Goal: Task Accomplishment & Management: Manage account settings

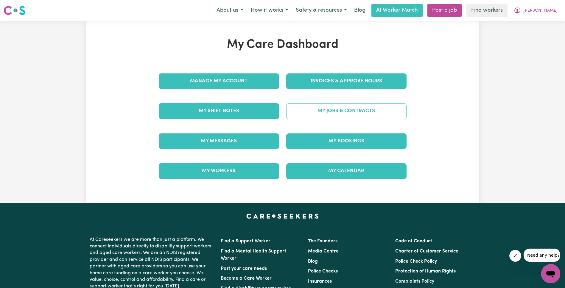
click at [368, 111] on link "My Jobs & Contracts" at bounding box center [346, 110] width 120 height 15
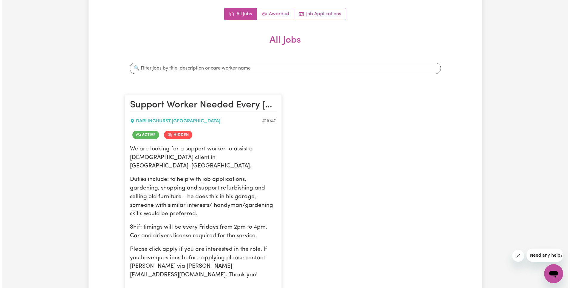
scroll to position [158, 0]
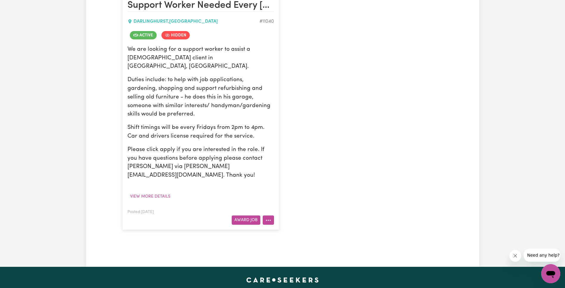
click at [266, 217] on icon "More options" at bounding box center [268, 220] width 6 height 6
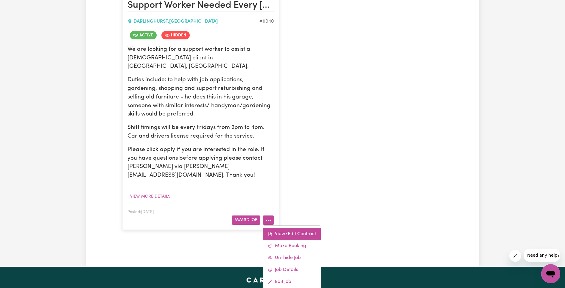
click at [281, 228] on link "View/Edit Contract" at bounding box center [292, 234] width 58 height 12
select select "WEEKDAY_DAYTIME"
select select "ASSISTANCE_SELF_CARE"
select select "ONE"
select select "[DATE]"
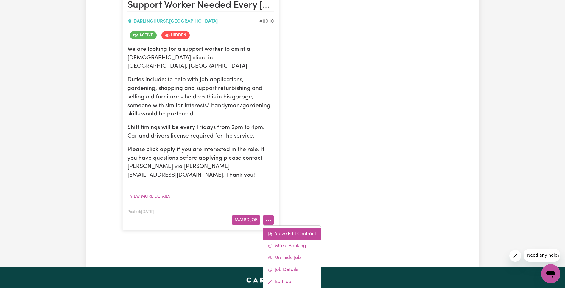
select select "ASSISTANCE_SELF_CARE"
select select "ONE"
select select "[DATE]"
select select "ASSISTANCE_SELF_CARE"
select select "ONE"
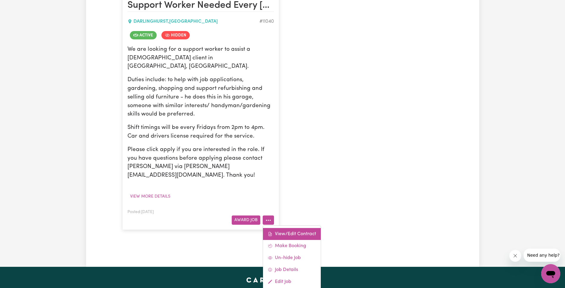
select select "PUBLIC_HOLIDAY"
select select "ASSISTANCE_SELF_CARE"
select select "ONE"
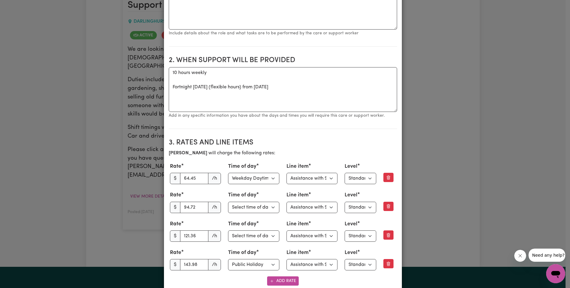
scroll to position [0, 0]
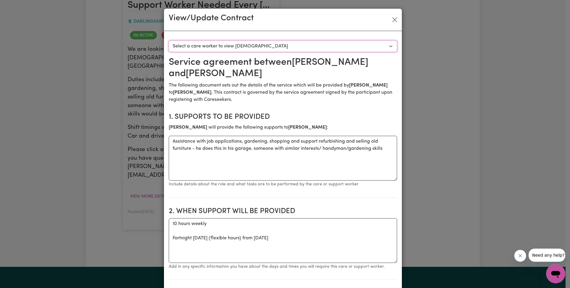
click at [244, 42] on select "Select a care worker to view [DEMOGRAPHIC_DATA] #8352 - [PERSON_NAME] (contract…" at bounding box center [283, 46] width 228 height 11
select select "7964"
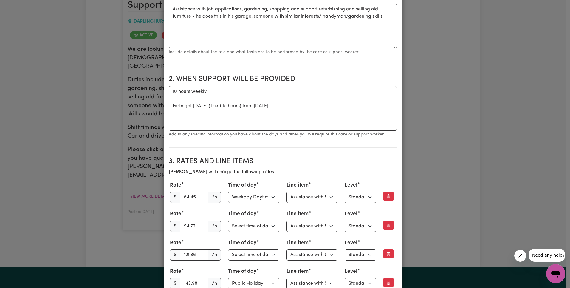
scroll to position [164, 0]
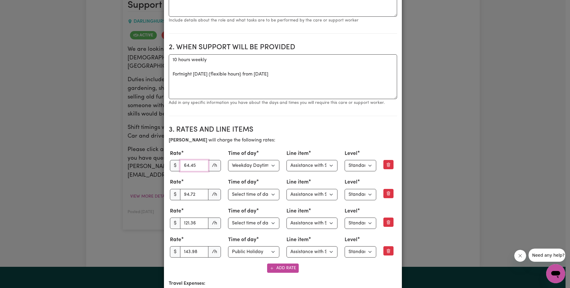
click at [188, 160] on input "64.45" at bounding box center [194, 165] width 29 height 11
paste input "3.27"
type input "63.27"
click at [188, 246] on input "143.98" at bounding box center [194, 251] width 29 height 11
paste input "0.57"
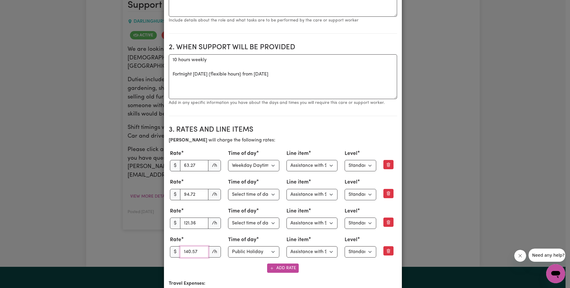
type input "140.57"
click at [195, 189] on input "94.72" at bounding box center [194, 194] width 29 height 11
paste input "8899"
click at [188, 189] on input "94.728899" at bounding box center [194, 194] width 29 height 11
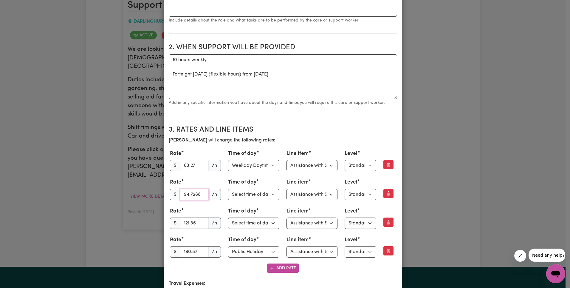
paste input "88."
type input "88.99"
click at [209, 178] on div "Rate $ 88.99 /h" at bounding box center [195, 188] width 51 height 21
click at [189, 217] on input "121.36" at bounding box center [194, 222] width 29 height 11
paste input "14.83"
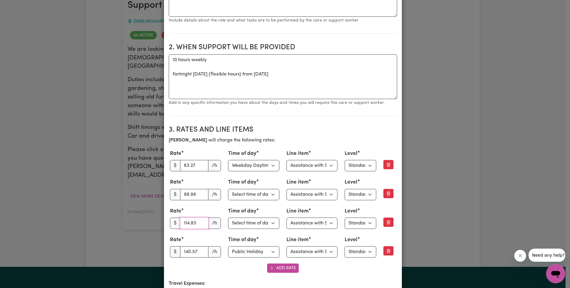
type input "114.83"
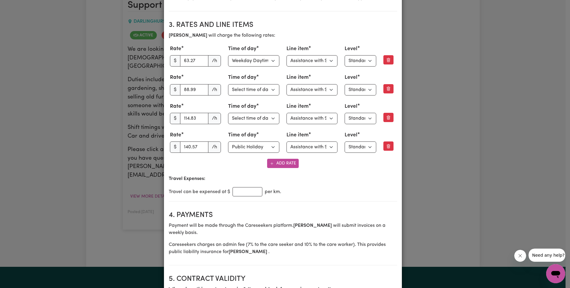
click at [350, 186] on section "3. Rates and Line Items [PERSON_NAME] will charge the following rates: Rate $ 6…" at bounding box center [283, 108] width 228 height 185
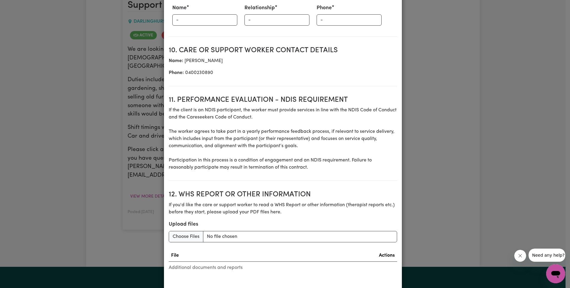
scroll to position [835, 0]
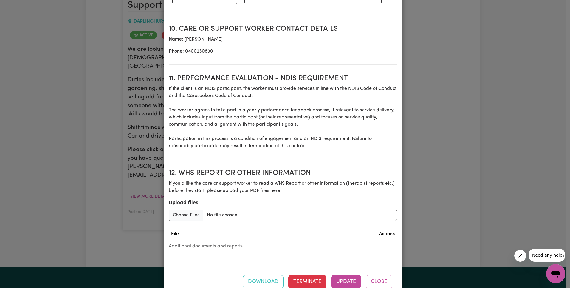
click at [339, 270] on div "Download Terminate Update Close" at bounding box center [283, 281] width 228 height 23
click at [341, 275] on button "Update" at bounding box center [346, 281] width 30 height 13
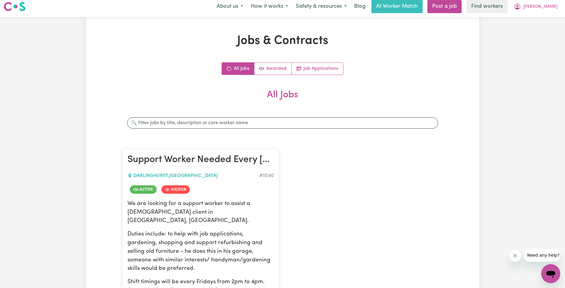
scroll to position [0, 0]
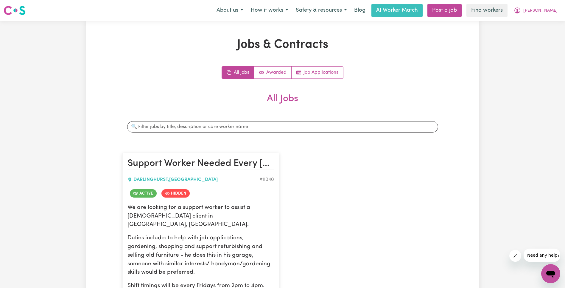
click at [548, 15] on button "[PERSON_NAME]" at bounding box center [536, 10] width 52 height 13
click at [540, 31] on link "Logout" at bounding box center [537, 34] width 47 height 11
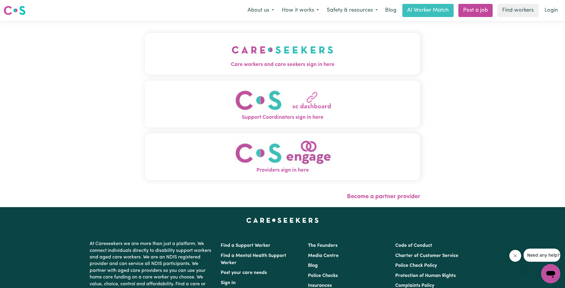
drag, startPoint x: 145, startPoint y: 40, endPoint x: 158, endPoint y: 45, distance: 14.1
click at [232, 40] on img "Care workers and care seekers sign in here" at bounding box center [283, 50] width 102 height 22
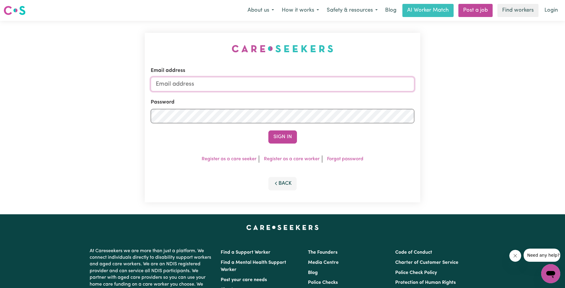
drag, startPoint x: 298, startPoint y: 86, endPoint x: 302, endPoint y: 86, distance: 3.9
click at [298, 86] on input "Email address" at bounding box center [283, 84] width 264 height 14
type input "[EMAIL_ADDRESS][DOMAIN_NAME]"
click at [285, 136] on button "Sign In" at bounding box center [282, 136] width 29 height 13
